Goal: Task Accomplishment & Management: Complete application form

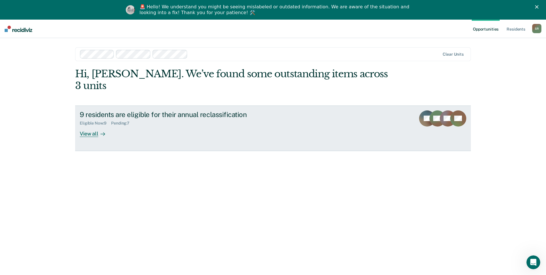
click at [89, 126] on div "View all" at bounding box center [96, 131] width 32 height 11
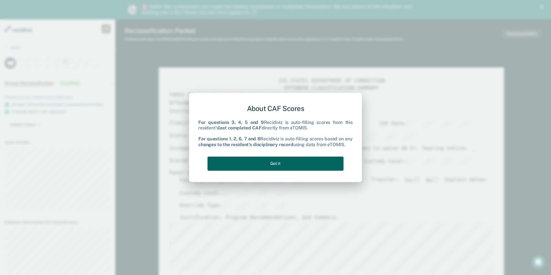
click at [267, 166] on button "Got it" at bounding box center [275, 163] width 136 height 14
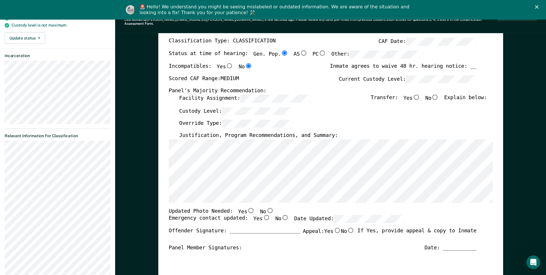
scroll to position [0, 3]
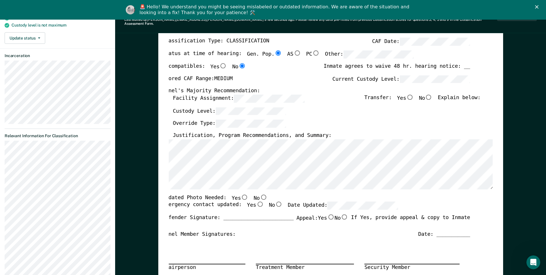
click at [230, 185] on div "[US_STATE] DEPARTMENT OF CORRECTION OFFENDER CLASSIFICATION SUMMARY TOMIS ID: O…" at bounding box center [324, 203] width 324 height 415
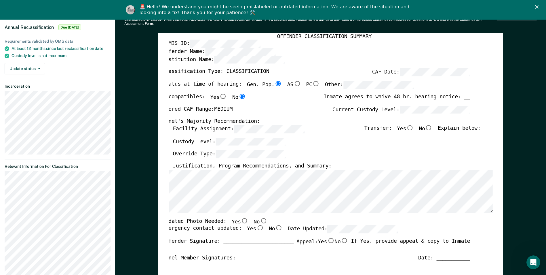
scroll to position [0, 0]
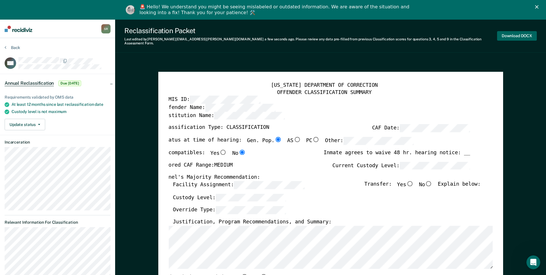
click at [524, 32] on button "Download DOCX" at bounding box center [517, 36] width 40 height 10
type textarea "x"
